Goal: Obtain resource: Download file/media

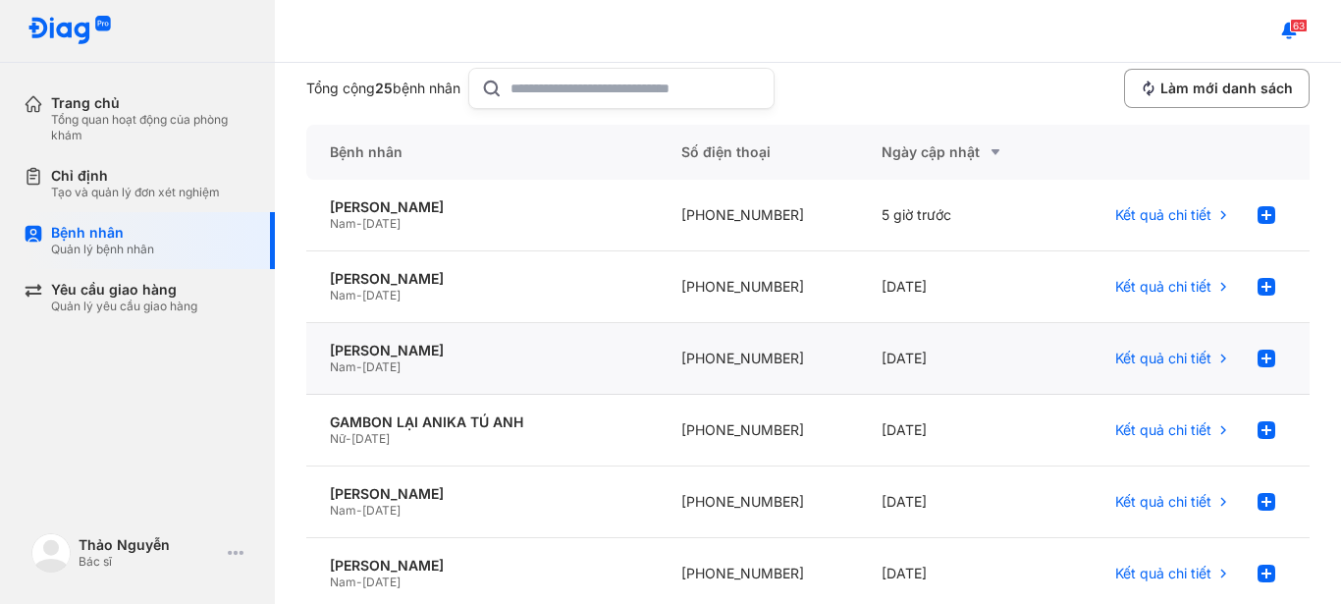
scroll to position [196, 0]
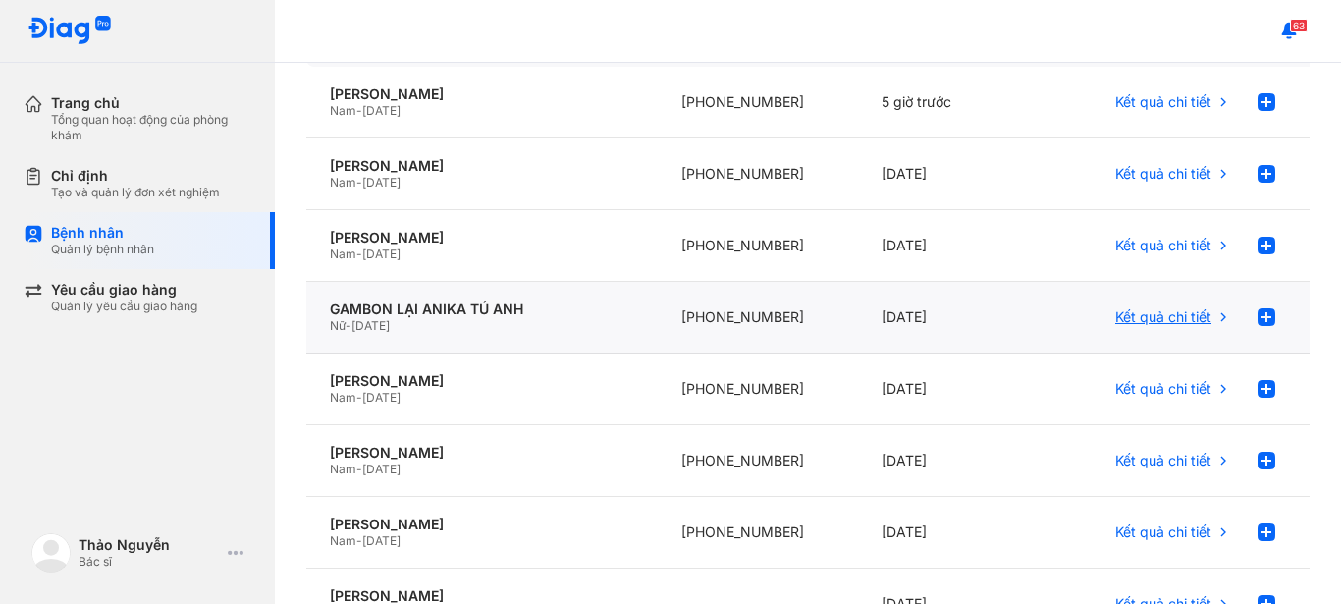
click at [1152, 318] on span "Kết quả chi tiết" at bounding box center [1163, 317] width 96 height 18
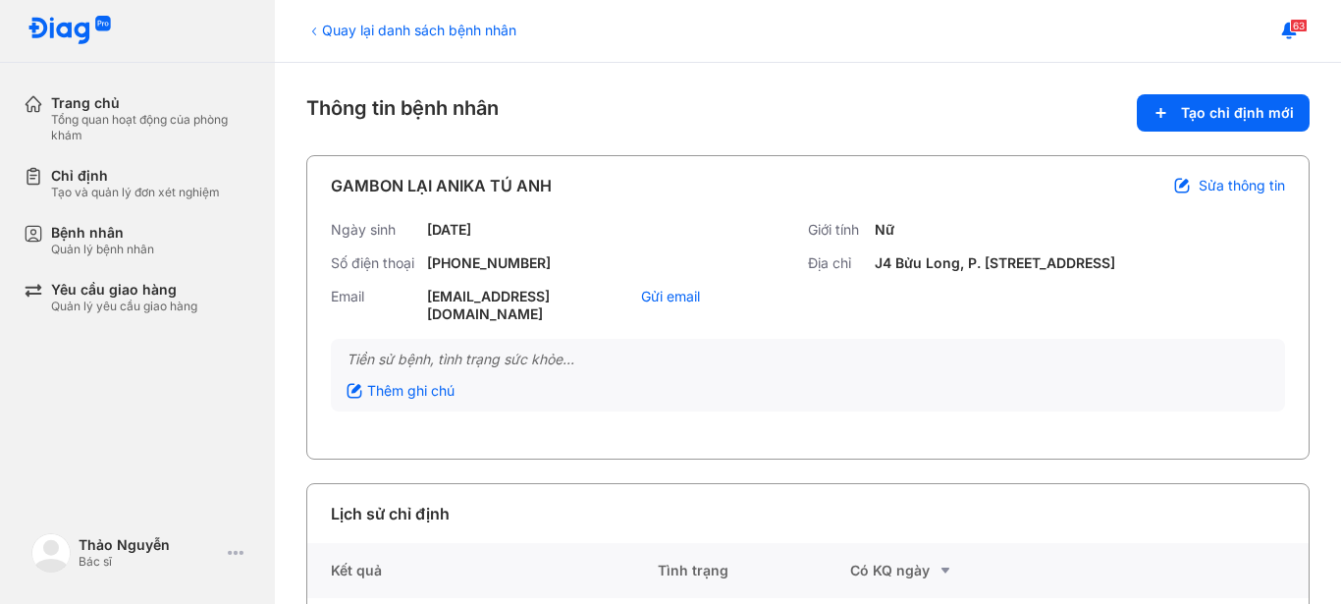
scroll to position [82, 0]
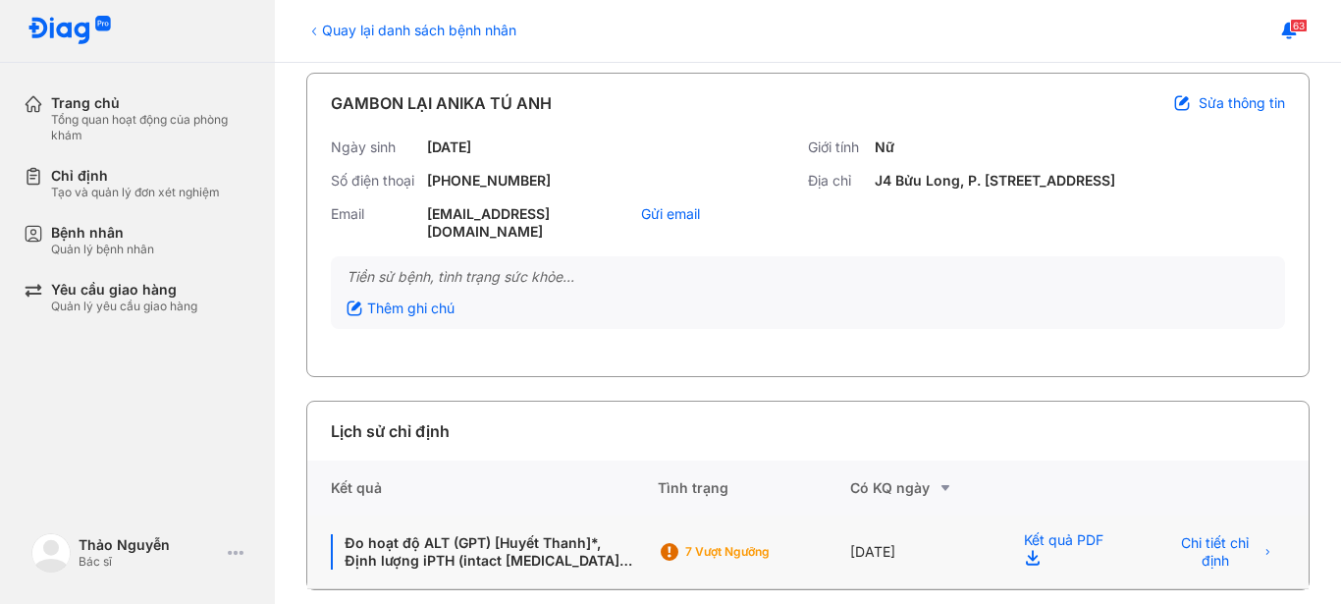
click at [1033, 527] on div "Kết quả PDF" at bounding box center [1069, 552] width 136 height 74
